Goal: Transaction & Acquisition: Purchase product/service

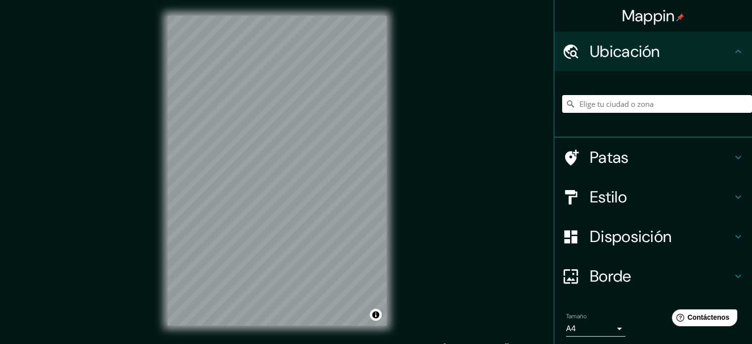
click at [595, 99] on input "Elige tu ciudad o zona" at bounding box center [658, 104] width 190 height 18
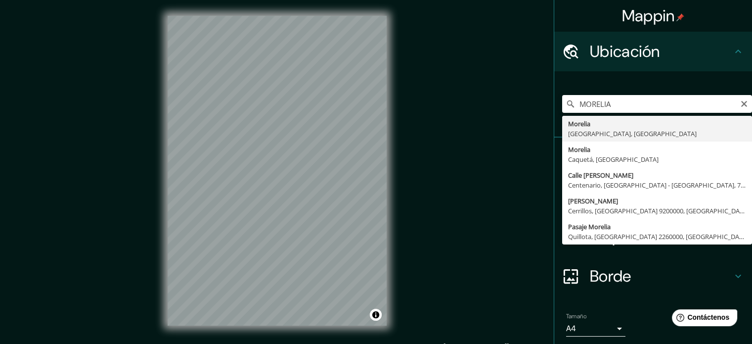
type input "[GEOGRAPHIC_DATA], [GEOGRAPHIC_DATA], [GEOGRAPHIC_DATA]"
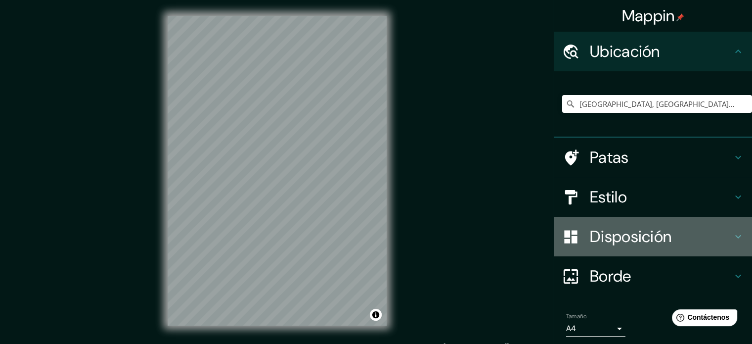
click at [660, 234] on font "Disposición" at bounding box center [631, 236] width 82 height 21
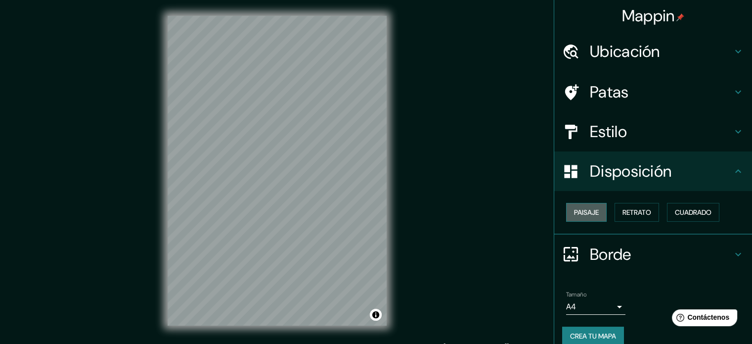
click at [588, 210] on font "Paisaje" at bounding box center [586, 212] width 25 height 9
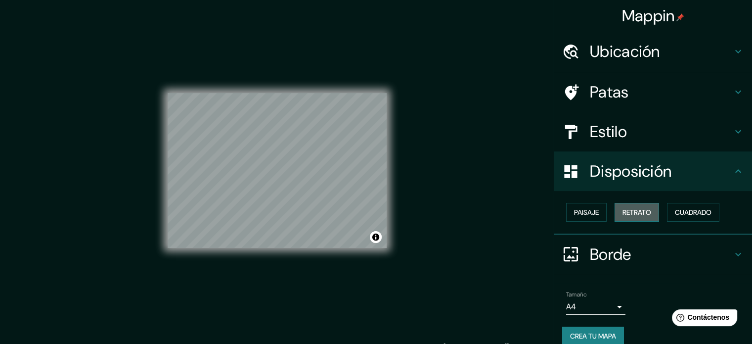
click at [631, 203] on button "Retrato" at bounding box center [637, 212] width 45 height 19
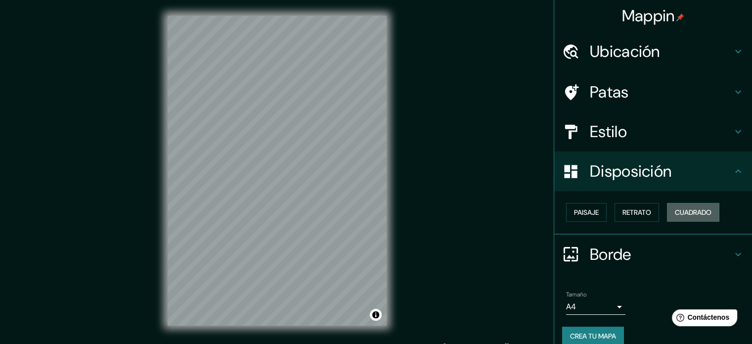
click at [685, 206] on font "Cuadrado" at bounding box center [693, 212] width 37 height 13
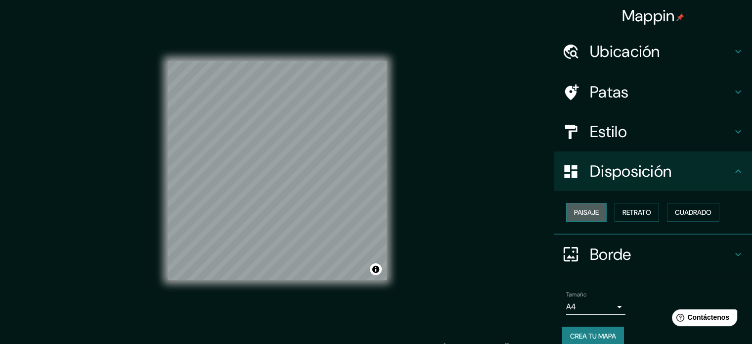
click at [578, 209] on font "Paisaje" at bounding box center [586, 212] width 25 height 9
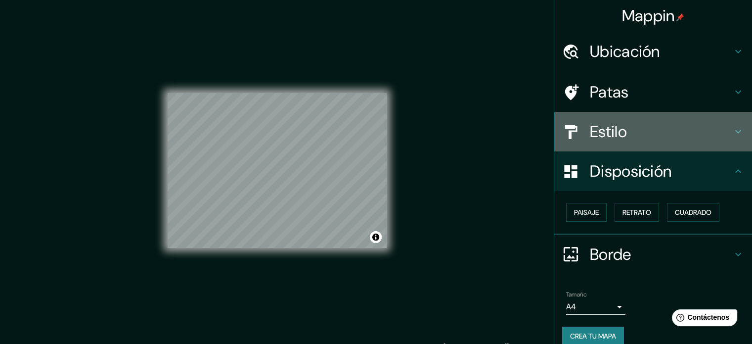
click at [714, 134] on h4 "Estilo" at bounding box center [661, 132] width 142 height 20
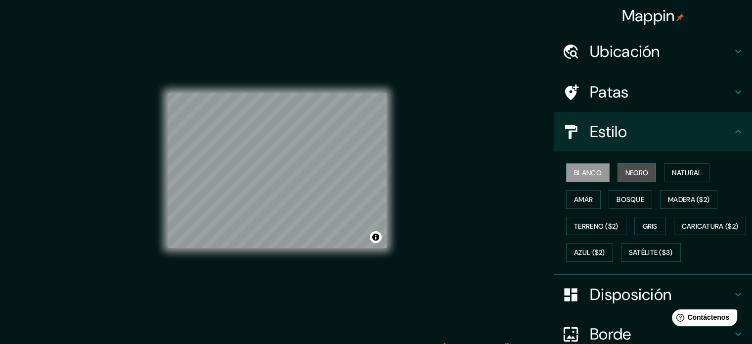
click at [629, 171] on font "Negro" at bounding box center [637, 172] width 23 height 9
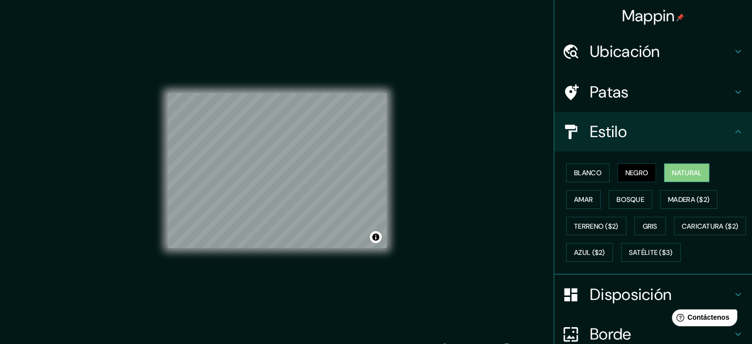
click at [689, 166] on font "Natural" at bounding box center [687, 172] width 30 height 13
click at [582, 196] on font "Amar" at bounding box center [583, 199] width 19 height 9
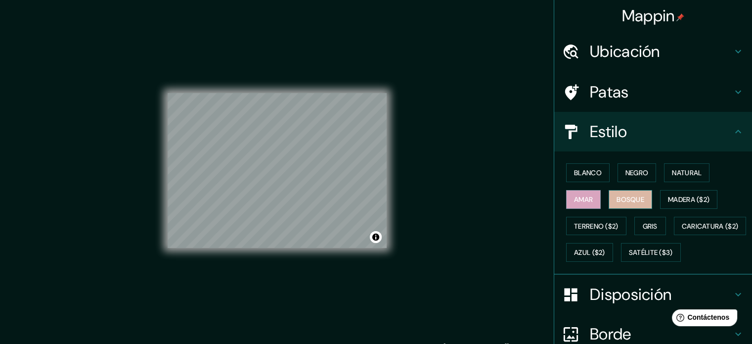
click at [626, 199] on font "Bosque" at bounding box center [631, 199] width 28 height 9
click at [574, 197] on font "Amar" at bounding box center [583, 199] width 19 height 9
click at [574, 175] on font "Blanco" at bounding box center [588, 172] width 28 height 9
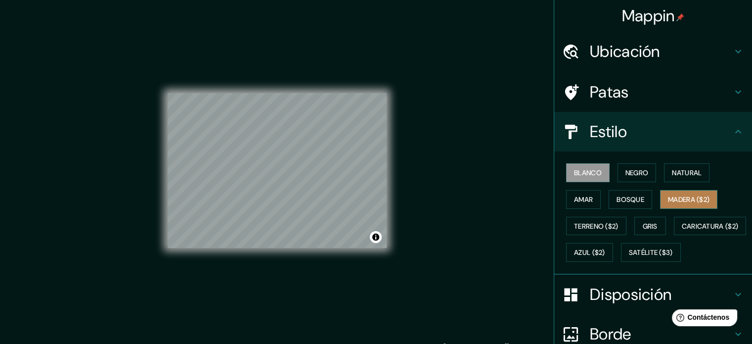
click at [685, 193] on font "Madera ($2)" at bounding box center [689, 199] width 42 height 13
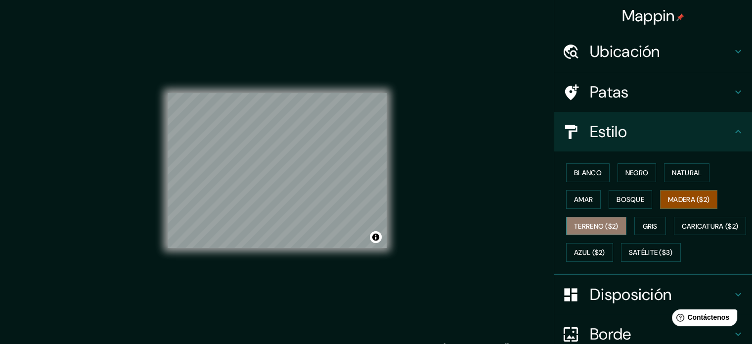
click at [602, 222] on font "Terreno ($2)" at bounding box center [596, 226] width 45 height 9
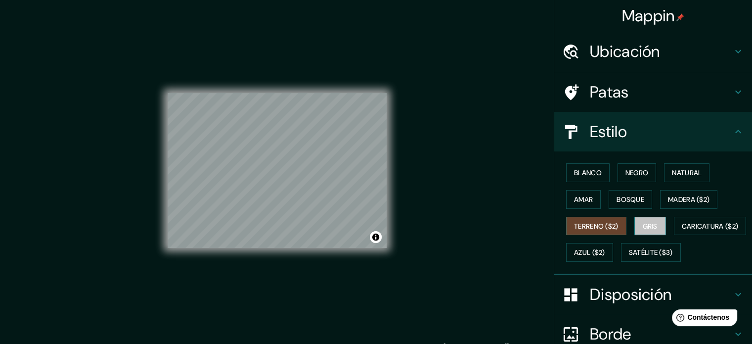
click at [658, 231] on button "Gris" at bounding box center [651, 226] width 32 height 19
click at [627, 172] on font "Negro" at bounding box center [637, 172] width 23 height 9
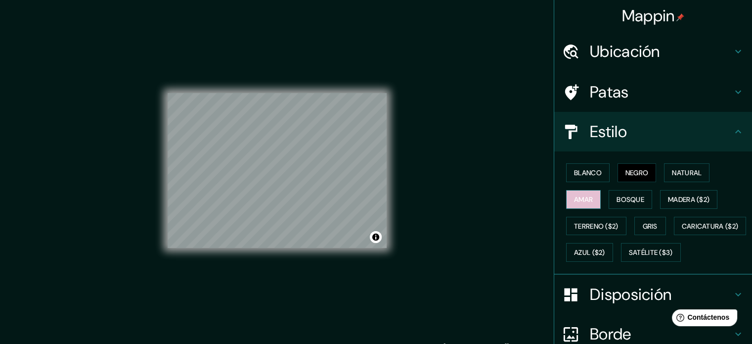
click at [576, 196] on font "Amar" at bounding box center [583, 199] width 19 height 9
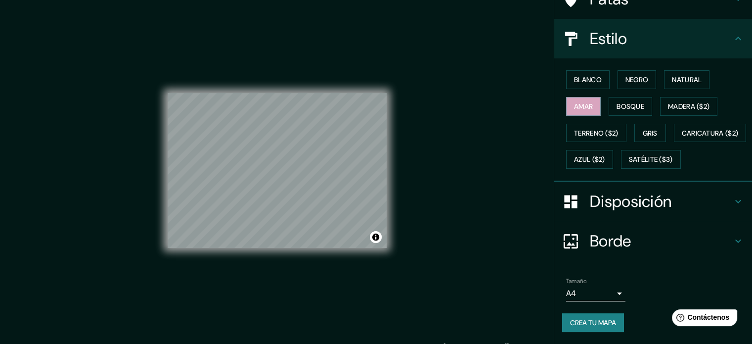
scroll to position [117, 0]
click at [594, 321] on font "Crea tu mapa" at bounding box center [593, 322] width 46 height 9
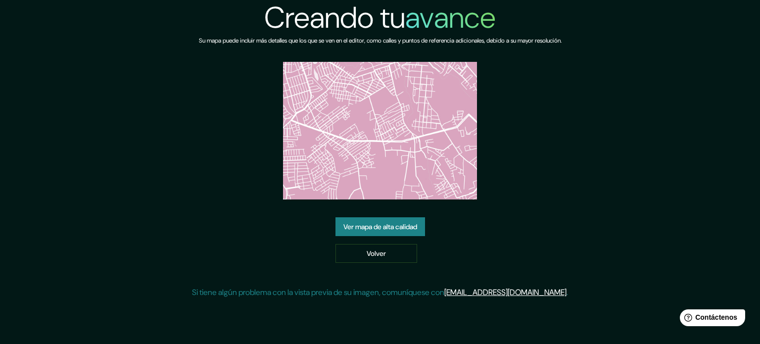
click at [400, 102] on div "Creando tu avance Su mapa puede incluir más detalles que los que se ven en el e…" at bounding box center [380, 153] width 376 height 306
click at [395, 247] on link "Volver" at bounding box center [376, 253] width 82 height 19
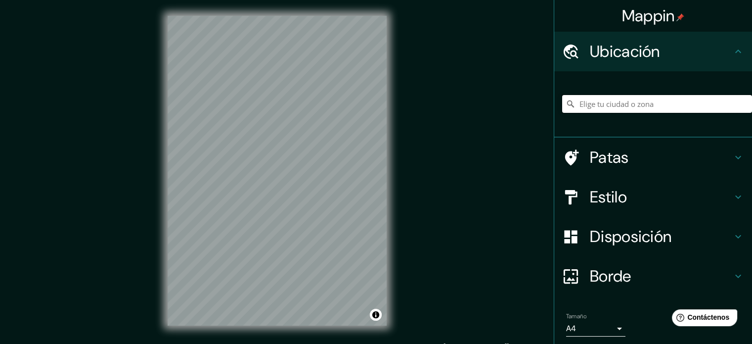
click at [619, 106] on input "Elige tu ciudad o zona" at bounding box center [658, 104] width 190 height 18
type input "Morelia, Michoacán, México"
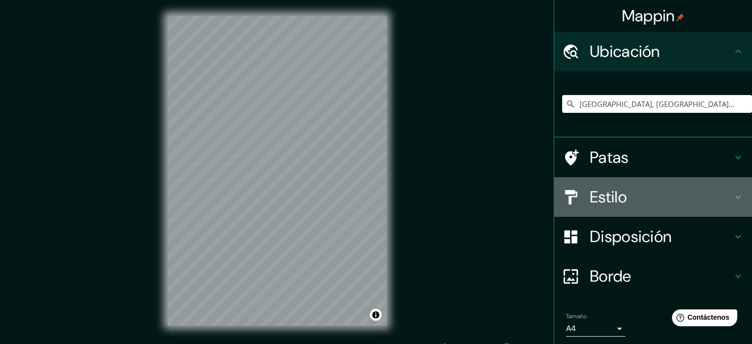
click at [736, 203] on div "Estilo" at bounding box center [654, 197] width 198 height 40
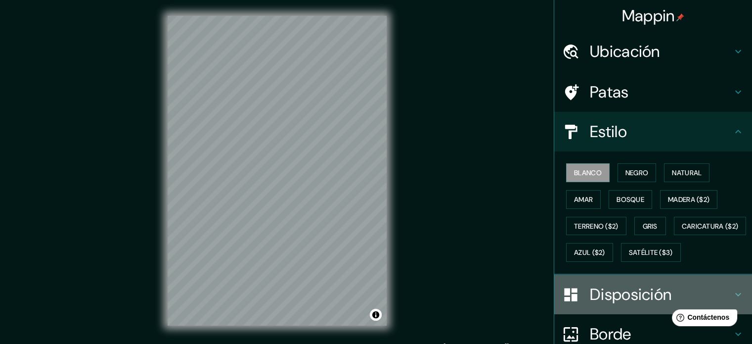
click at [612, 305] on font "Disposición" at bounding box center [631, 294] width 82 height 21
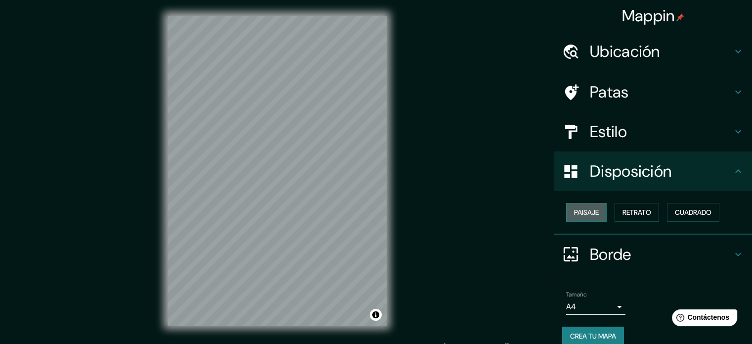
click at [576, 215] on font "Paisaje" at bounding box center [586, 212] width 25 height 9
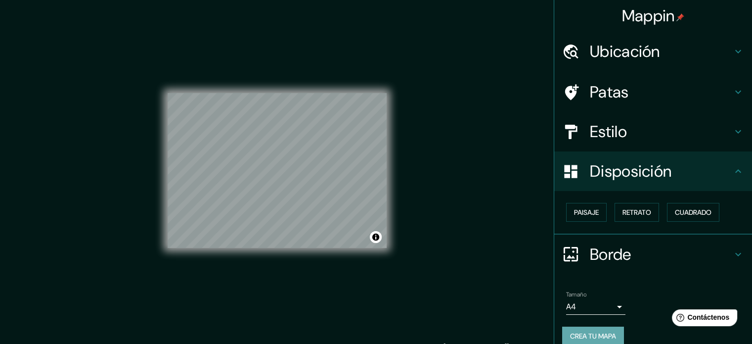
click at [588, 327] on button "Crea tu mapa" at bounding box center [594, 336] width 62 height 19
